Goal: Task Accomplishment & Management: Use online tool/utility

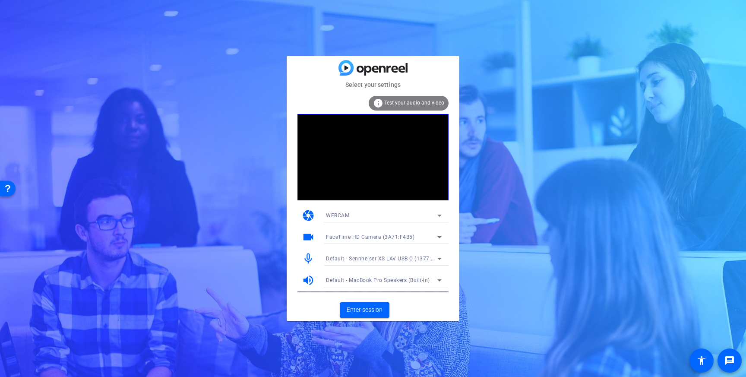
click at [155, 76] on div "Select your settings info Test your audio and video camera WEBCAM videocam Face…" at bounding box center [373, 188] width 746 height 377
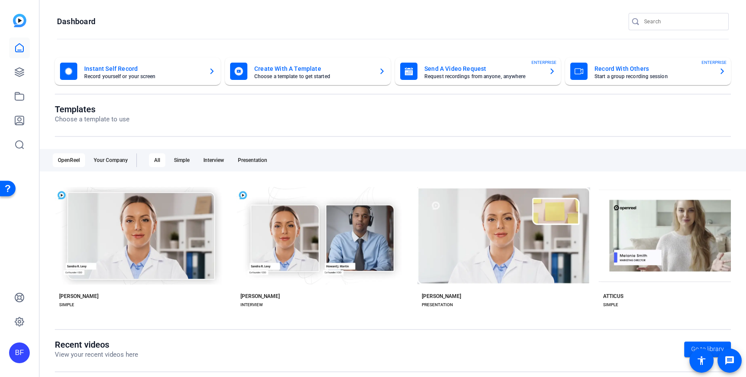
click at [28, 347] on div "BF" at bounding box center [19, 352] width 21 height 21
click at [110, 344] on mat-icon "logout" at bounding box center [112, 345] width 10 height 10
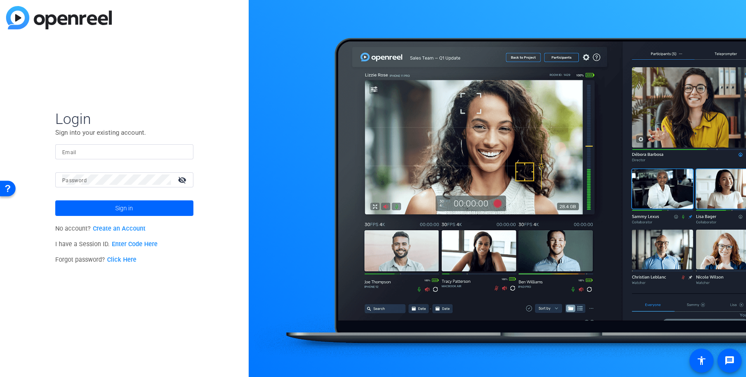
type input "[PERSON_NAME][EMAIL_ADDRESS][PERSON_NAME][DOMAIN_NAME]"
click at [121, 243] on link "Enter Code Here" at bounding box center [135, 243] width 46 height 7
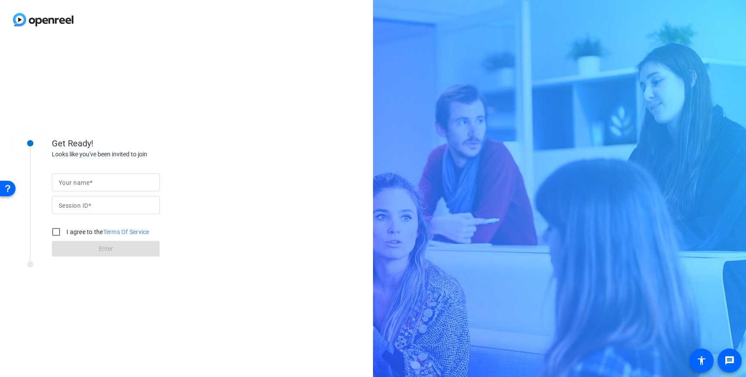
click at [132, 186] on input "Your name" at bounding box center [106, 182] width 94 height 10
type input "Macbook"
type input "4GUb"
click at [58, 232] on input "I agree to the Terms Of Service" at bounding box center [55, 231] width 17 height 17
checkbox input "true"
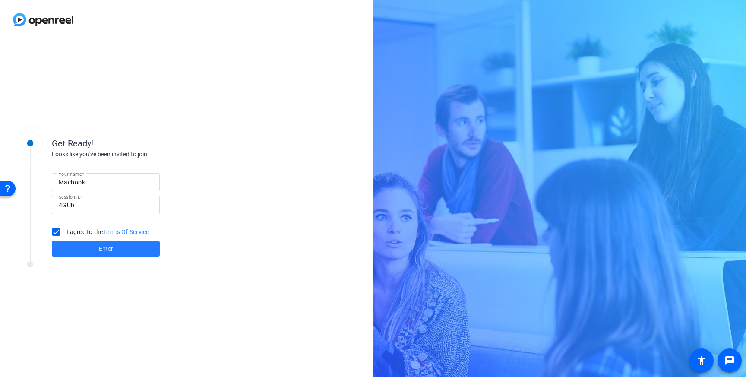
click at [75, 244] on span at bounding box center [106, 248] width 108 height 21
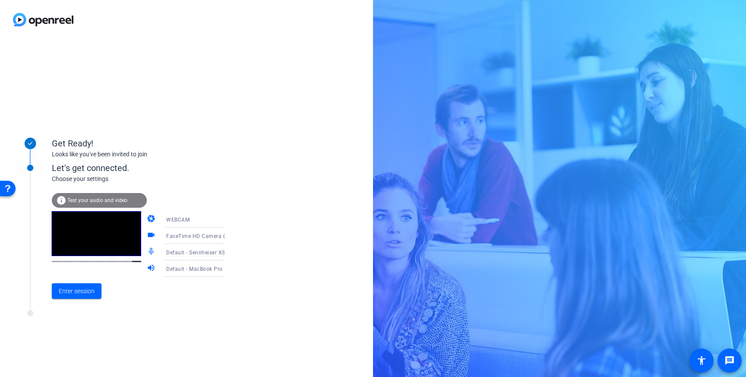
click at [166, 240] on div "FaceTime HD Camera (3A71:F4B5)" at bounding box center [198, 235] width 64 height 11
click at [172, 278] on span "HD USB CAMERA (32e4:0317)" at bounding box center [187, 285] width 67 height 21
click at [91, 291] on span "Enter session" at bounding box center [77, 291] width 36 height 9
